Goal: Find specific fact: Find contact information

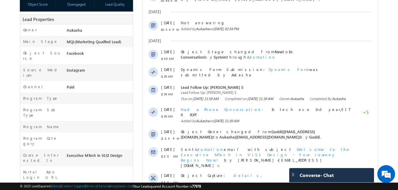
click at [0, 80] on html "Menu Aukasha lsq5@ maven -sili con.c om" at bounding box center [199, 109] width 398 height 456
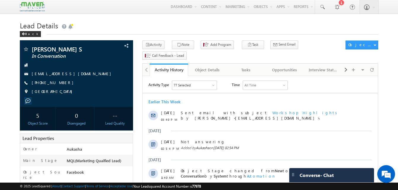
click at [140, 14] on div "Menu Aukasha lsq5@ maven -sili con.c om crmma ven" at bounding box center [199, 7] width 358 height 14
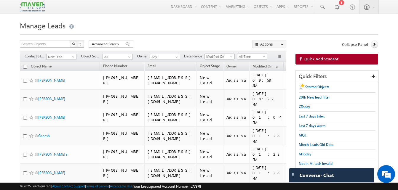
click at [145, 35] on div at bounding box center [199, 33] width 358 height 4
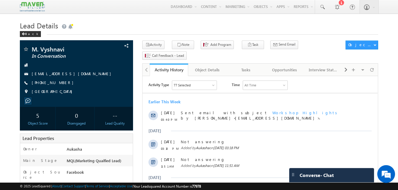
click at [168, 28] on h1 "Lead Details" at bounding box center [199, 25] width 358 height 12
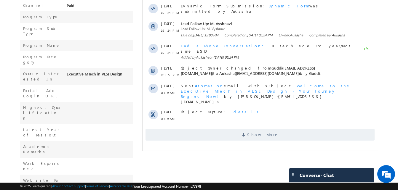
scroll to position [202, 0]
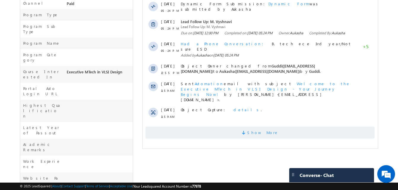
click at [255, 127] on span "Show More" at bounding box center [262, 133] width 31 height 12
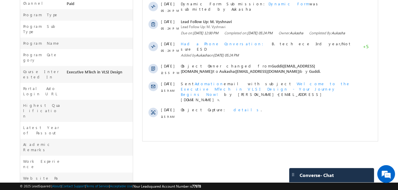
scroll to position [0, 0]
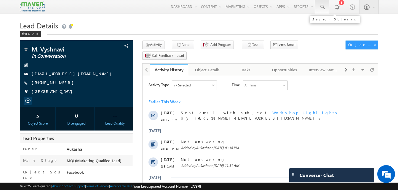
click at [321, 8] on span at bounding box center [322, 7] width 6 height 6
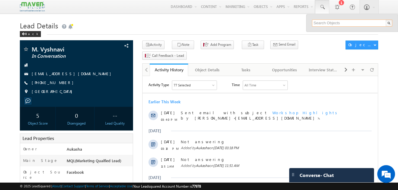
click at [330, 21] on input "text" at bounding box center [352, 23] width 80 height 7
paste input "9963377311"
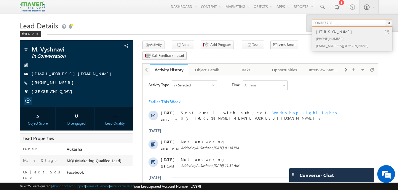
type input "9963377311"
click at [387, 32] on link at bounding box center [386, 32] width 4 height 4
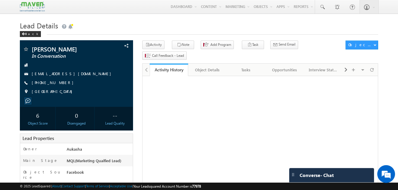
click at [125, 22] on h1 "Lead Details" at bounding box center [199, 25] width 358 height 12
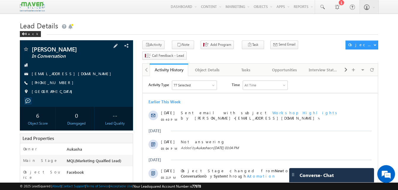
drag, startPoint x: 64, startPoint y: 82, endPoint x: 60, endPoint y: 84, distance: 4.5
click at [60, 84] on div "[PHONE_NUMBER]" at bounding box center [76, 83] width 107 height 6
copy div "[PHONE_NUMBER]"
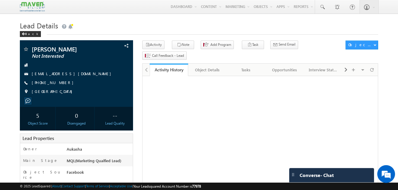
click at [157, 67] on div "Activity History" at bounding box center [169, 70] width 30 height 6
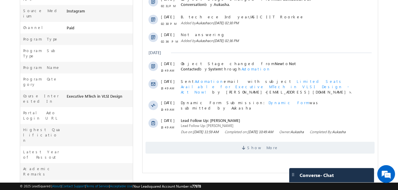
scroll to position [179, 0]
click at [230, 146] on span "Show More" at bounding box center [259, 148] width 229 height 12
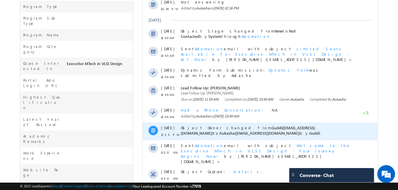
scroll to position [229, 0]
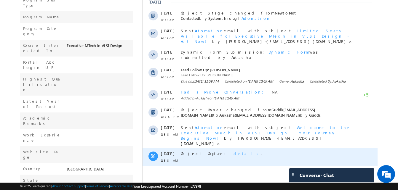
click at [233, 151] on span "details" at bounding box center [246, 153] width 27 height 5
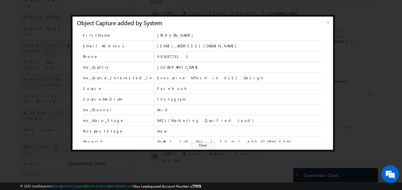
click at [208, 147] on span "Close" at bounding box center [203, 145] width 24 height 7
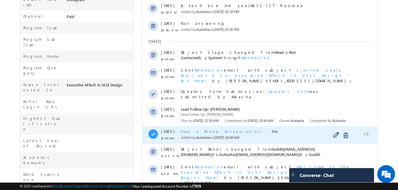
scroll to position [189, 0]
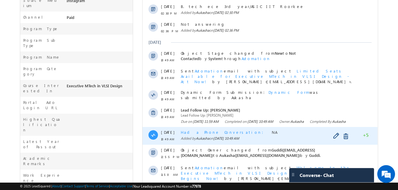
click at [210, 134] on span "Had a Phone Conversation" at bounding box center [224, 132] width 86 height 5
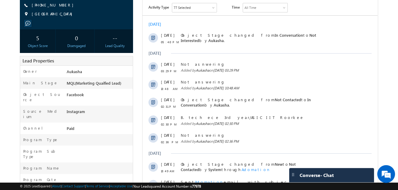
scroll to position [0, 0]
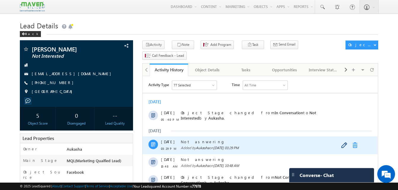
click at [354, 145] on link at bounding box center [355, 145] width 7 height 6
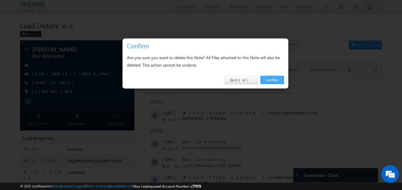
click at [281, 81] on link "Confirm" at bounding box center [272, 80] width 23 height 8
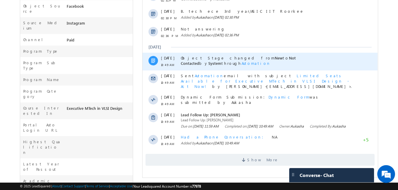
scroll to position [184, 0]
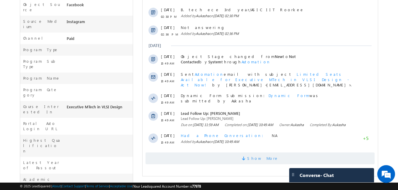
click at [247, 157] on span "Show More" at bounding box center [259, 158] width 229 height 12
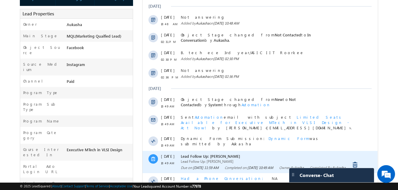
scroll to position [140, 0]
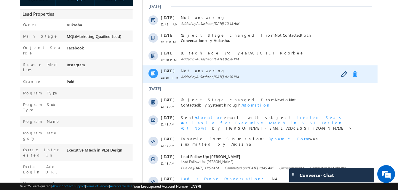
click at [354, 76] on link at bounding box center [355, 74] width 7 height 6
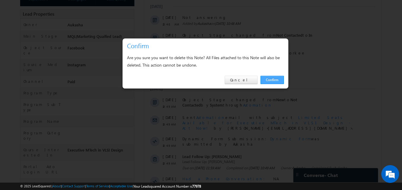
click at [271, 79] on link "Confirm" at bounding box center [272, 80] width 23 height 8
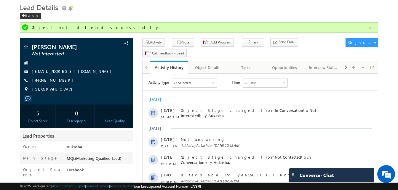
scroll to position [0, 0]
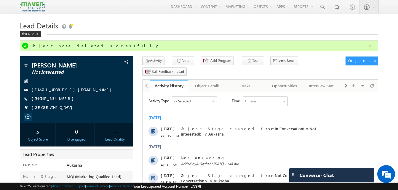
click at [141, 25] on h1 "Lead Details" at bounding box center [199, 25] width 358 height 12
click at [119, 11] on div "Menu Aukasha lsq5@ maven -sili con.c om crmma ven" at bounding box center [199, 7] width 358 height 14
click at [107, 24] on h1 "Lead Details" at bounding box center [199, 25] width 358 height 12
click at [179, 31] on div "Back" at bounding box center [199, 33] width 358 height 4
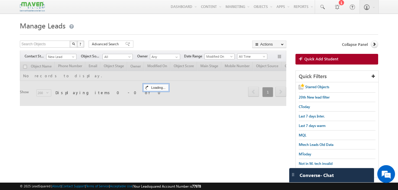
click at [131, 28] on h1 "Manage Leads" at bounding box center [199, 25] width 358 height 12
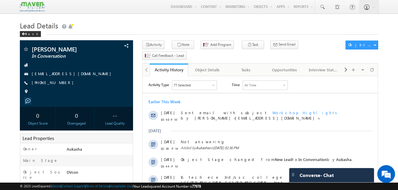
click at [116, 32] on div "Back" at bounding box center [199, 33] width 358 height 4
click at [61, 83] on div "[PHONE_NUMBER]" at bounding box center [76, 83] width 107 height 6
copy div "[PHONE_NUMBER]"
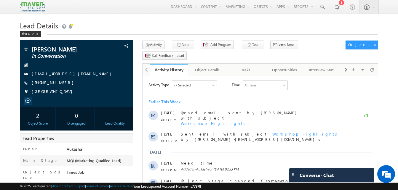
drag, startPoint x: 64, startPoint y: 82, endPoint x: 61, endPoint y: 83, distance: 3.6
click at [61, 83] on div "+91-7337677974" at bounding box center [76, 83] width 107 height 6
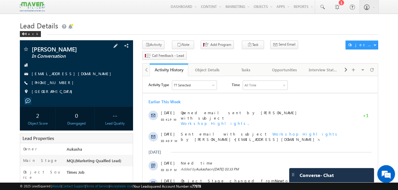
copy div "+91-7337677974"
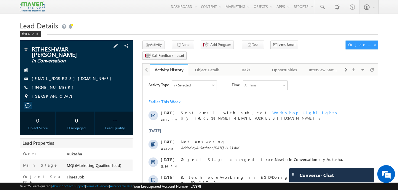
click at [61, 88] on div "+91-6362832014" at bounding box center [76, 88] width 107 height 6
copy div "+91-6362832014"
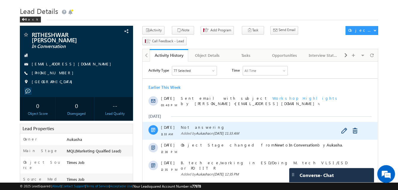
scroll to position [15, 0]
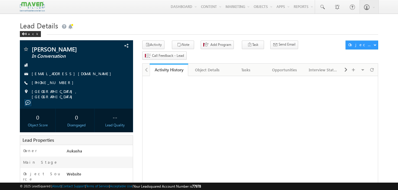
scroll to position [21, 0]
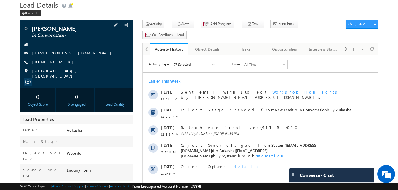
scroll to position [0, 0]
drag, startPoint x: 64, startPoint y: 61, endPoint x: 61, endPoint y: 63, distance: 4.1
click at [61, 63] on div "[PHONE_NUMBER]" at bounding box center [76, 62] width 107 height 6
copy div "[PHONE_NUMBER]"
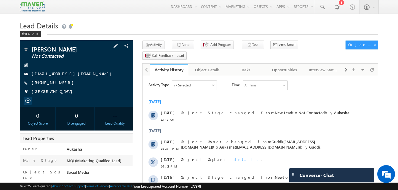
drag, startPoint x: 64, startPoint y: 81, endPoint x: 60, endPoint y: 83, distance: 3.7
click at [60, 83] on div "+91-6238095142" at bounding box center [76, 83] width 107 height 6
copy div "+91-6238095142"
click at [204, 33] on div "Back" at bounding box center [199, 33] width 358 height 4
click at [159, 64] on link "Activity History" at bounding box center [169, 70] width 38 height 12
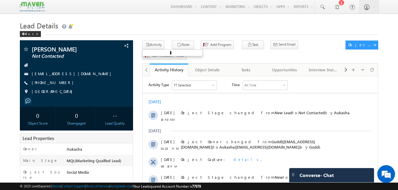
click at [142, 52] on ul at bounding box center [172, 52] width 60 height 7
click at [144, 51] on ul at bounding box center [172, 52] width 60 height 7
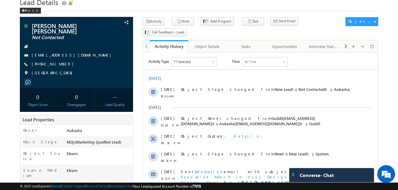
scroll to position [23, 0]
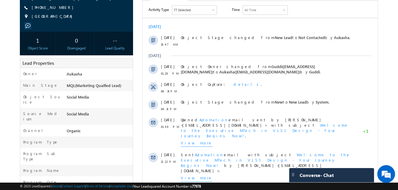
scroll to position [75, 0]
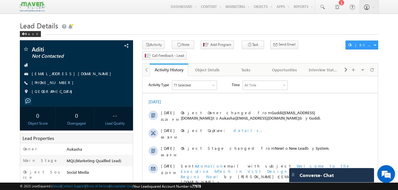
click at [192, 26] on h1 "Lead Details" at bounding box center [199, 25] width 358 height 12
click at [171, 28] on h1 "Lead Details" at bounding box center [199, 25] width 358 height 12
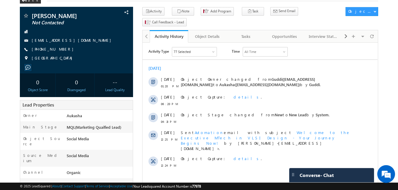
scroll to position [34, 0]
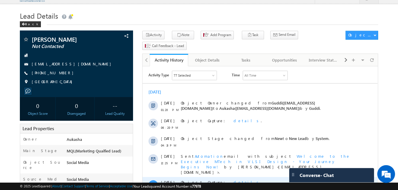
scroll to position [0, 0]
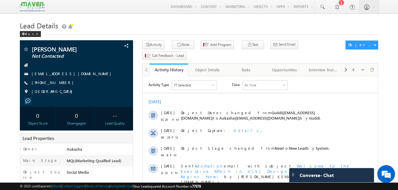
click at [187, 25] on h1 "Lead Details" at bounding box center [199, 25] width 358 height 12
click at [151, 31] on h1 "Lead Details" at bounding box center [199, 25] width 358 height 12
click at [206, 27] on h1 "Lead Details" at bounding box center [199, 25] width 358 height 12
drag, startPoint x: 64, startPoint y: 82, endPoint x: 60, endPoint y: 83, distance: 3.7
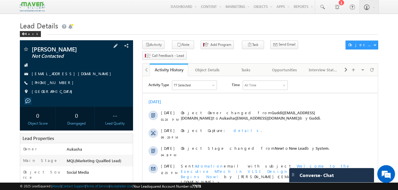
click at [60, 83] on div "+91-9597076142" at bounding box center [76, 83] width 107 height 6
copy div "+91-9597076142"
click at [157, 20] on h1 "Lead Details" at bounding box center [199, 25] width 358 height 12
click at [185, 24] on h1 "Lead Details" at bounding box center [199, 25] width 358 height 12
click at [117, 23] on h1 "Lead Details" at bounding box center [199, 25] width 358 height 12
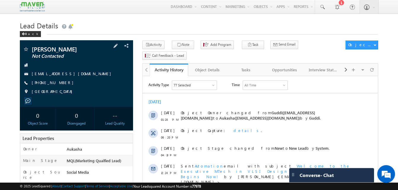
drag, startPoint x: 65, startPoint y: 83, endPoint x: 60, endPoint y: 85, distance: 5.0
click at [60, 85] on div "[PHONE_NUMBER]" at bounding box center [76, 83] width 107 height 6
copy div "[PHONE_NUMBER]"
click at [128, 28] on h1 "Lead Details" at bounding box center [199, 25] width 358 height 12
click at [60, 83] on div "+91-9886436525" at bounding box center [76, 83] width 107 height 6
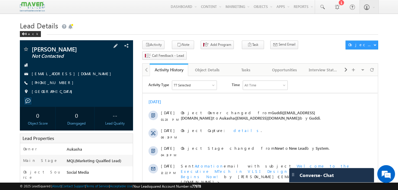
copy div "+91-9886436525"
